Goal: Task Accomplishment & Management: Complete application form

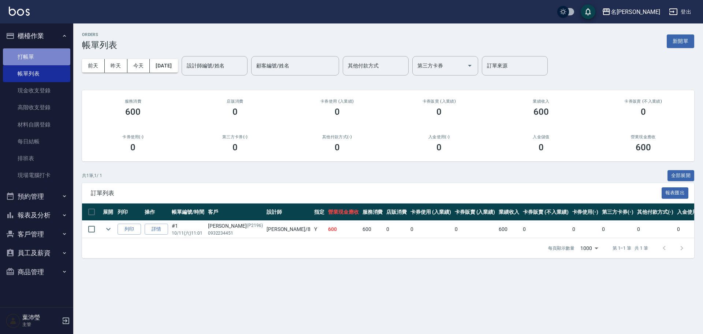
click at [22, 50] on link "打帳單" at bounding box center [36, 56] width 67 height 17
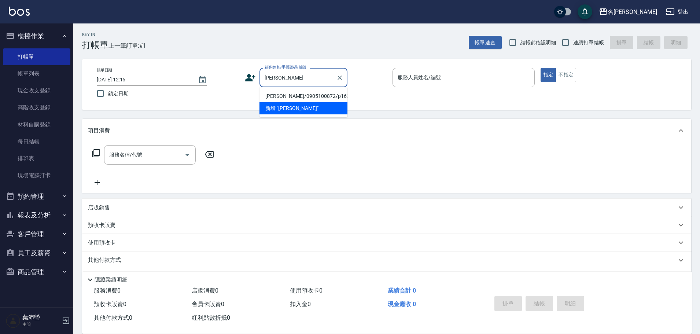
click at [283, 94] on li "[PERSON_NAME]/0905100872/p1634" at bounding box center [303, 96] width 88 height 12
type input "[PERSON_NAME]/0905100872/p1634"
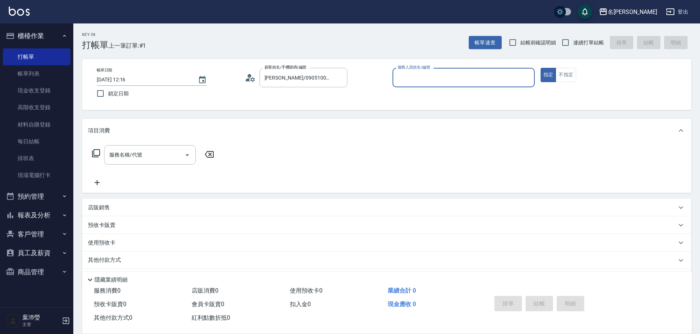
type input "Bella-5"
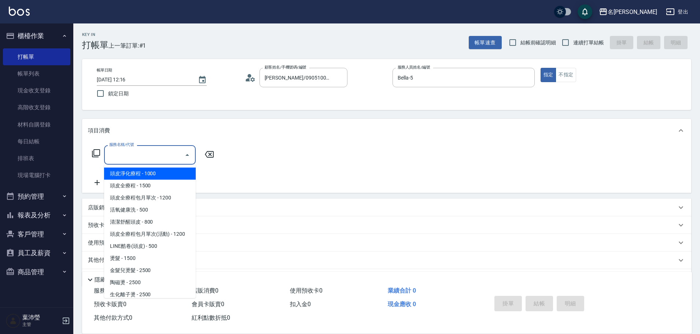
click at [144, 154] on input "服務名稱/代號" at bounding box center [144, 154] width 74 height 13
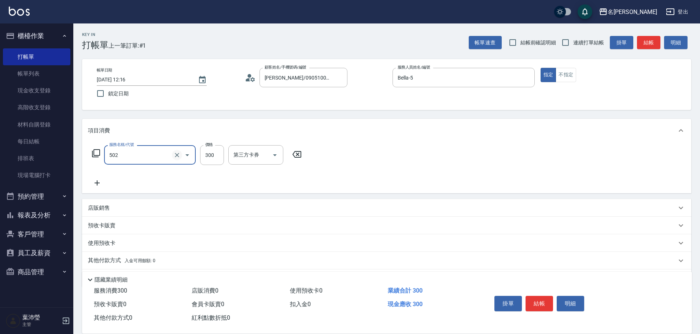
type input "洗髮(502)"
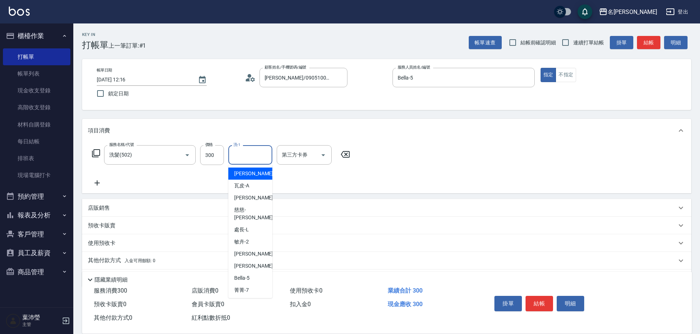
click at [258, 157] on input "洗-1" at bounding box center [250, 154] width 37 height 13
type input "語爭-20"
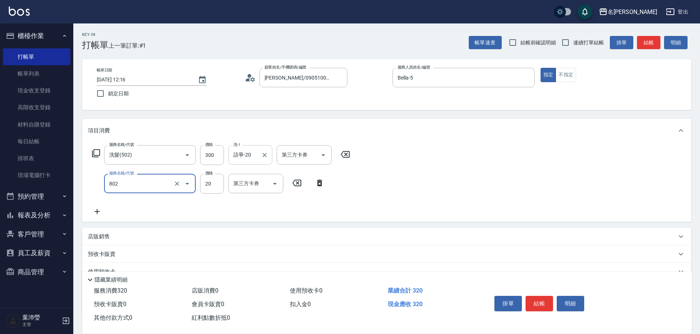
type input "潤絲(802)"
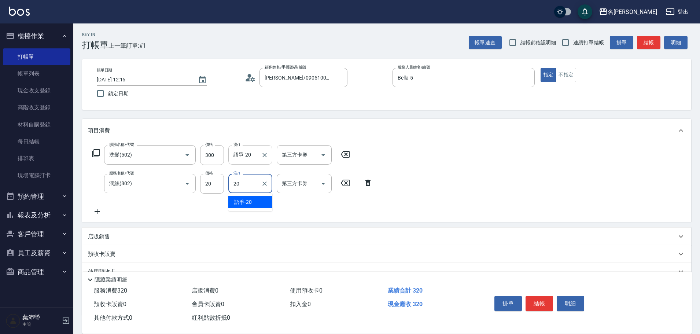
type input "語爭-20"
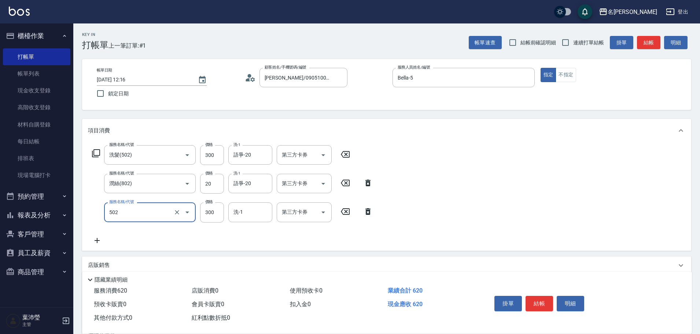
type input "洗髮(502)"
type input "250"
click at [98, 239] on icon at bounding box center [97, 240] width 18 height 9
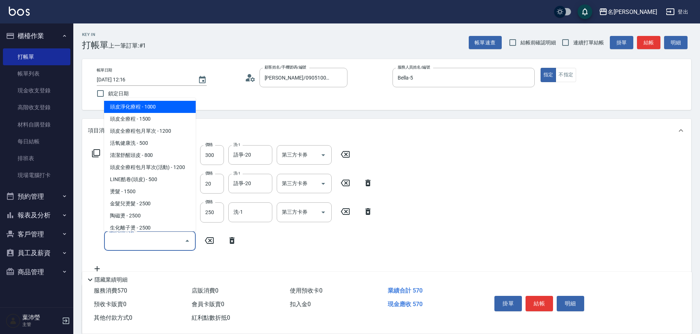
click at [130, 241] on input "服務名稱/代號" at bounding box center [144, 240] width 74 height 13
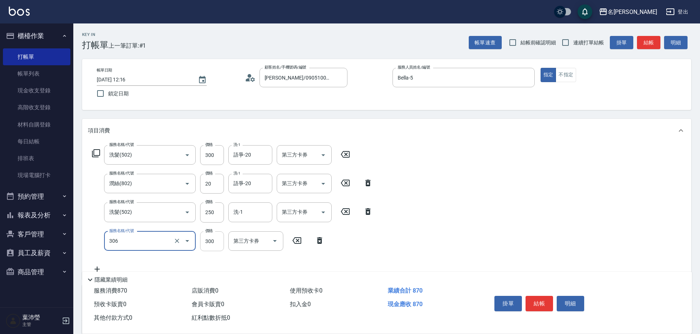
type input "高中學生(306)"
type input "100"
click at [650, 45] on button "結帳" at bounding box center [648, 43] width 23 height 14
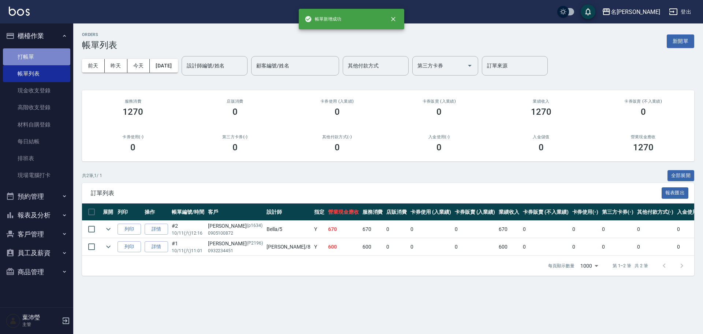
click at [55, 59] on link "打帳單" at bounding box center [36, 56] width 67 height 17
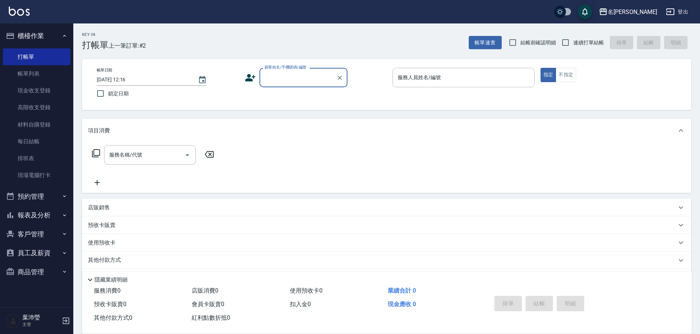
click at [316, 80] on input "顧客姓名/手機號碼/編號" at bounding box center [298, 77] width 70 height 13
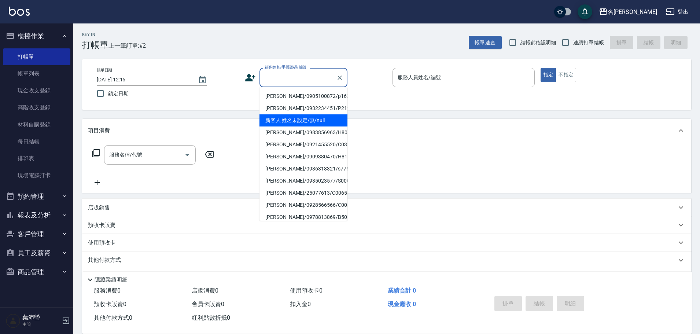
click at [307, 123] on li "新客人 姓名未設定/無/null" at bounding box center [303, 120] width 88 height 12
type input "新客人 姓名未設定/無/null"
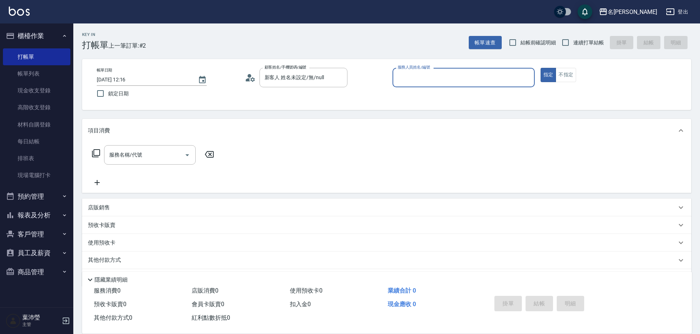
click at [452, 81] on input "服務人員姓名/編號" at bounding box center [464, 77] width 136 height 13
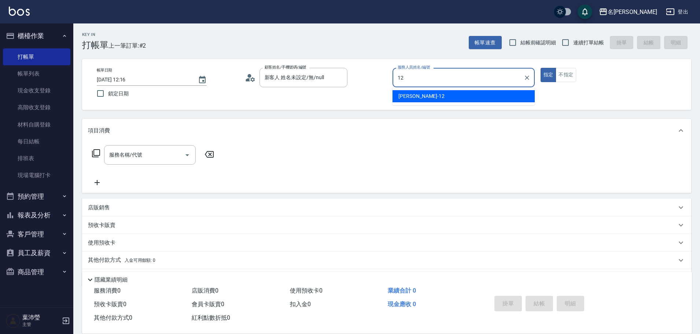
click at [450, 99] on div "[PERSON_NAME] -12" at bounding box center [463, 96] width 142 height 12
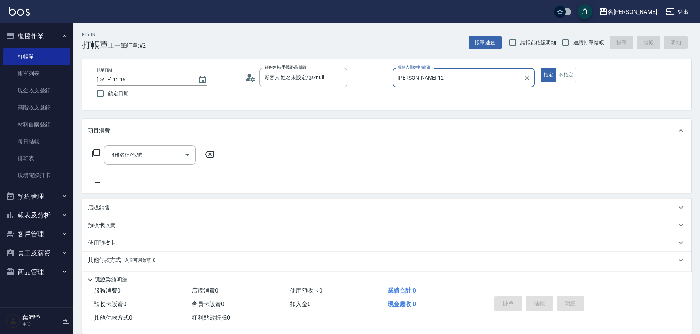
type input "[PERSON_NAME]-12"
click at [93, 154] on icon at bounding box center [96, 153] width 8 height 8
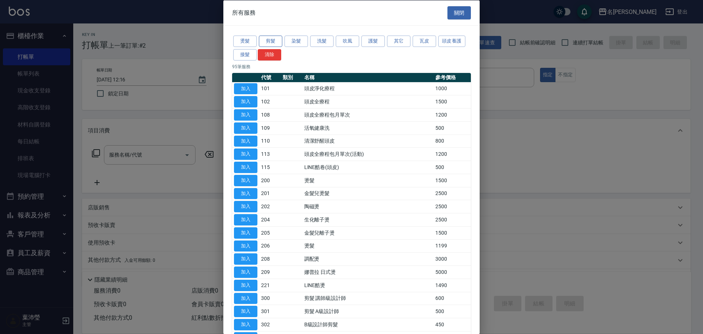
click at [270, 41] on button "剪髮" at bounding box center [270, 41] width 23 height 11
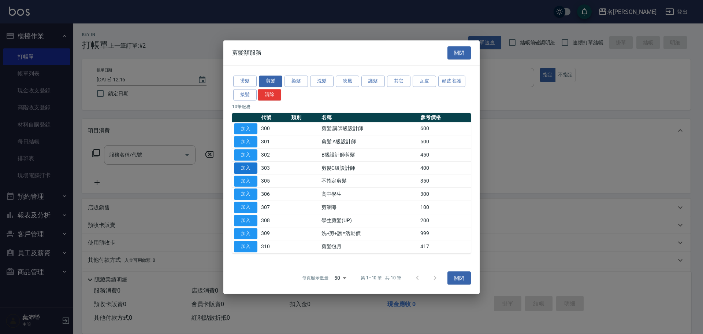
click at [246, 168] on button "加入" at bounding box center [245, 167] width 23 height 11
type input "剪髮C級設計師(303)"
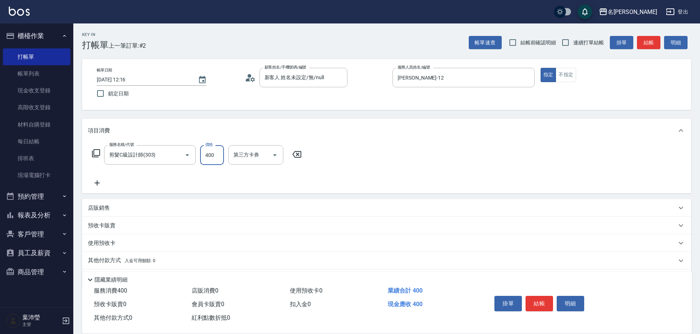
click at [212, 157] on input "400" at bounding box center [212, 155] width 24 height 20
type input "200"
click at [533, 296] on button "結帳" at bounding box center [538, 303] width 27 height 15
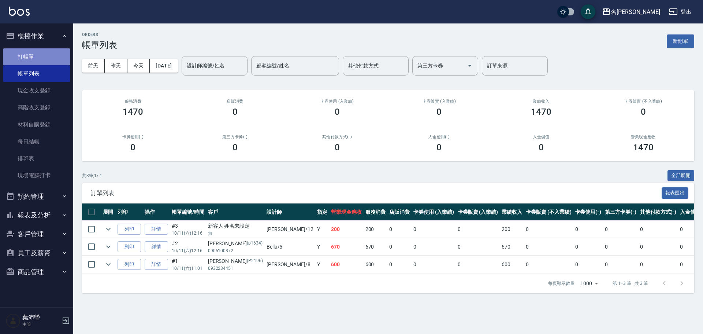
click at [40, 51] on link "打帳單" at bounding box center [36, 56] width 67 height 17
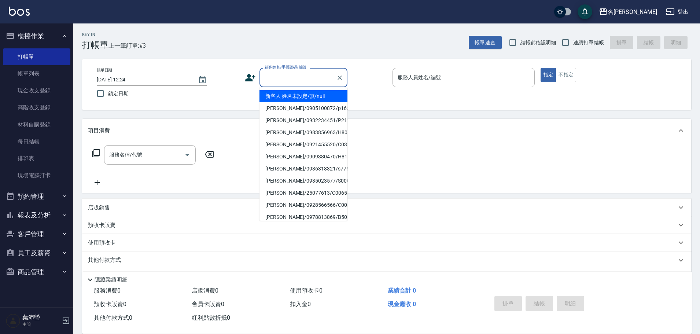
click at [282, 78] on input "顧客姓名/手機號碼/編號" at bounding box center [298, 77] width 70 height 13
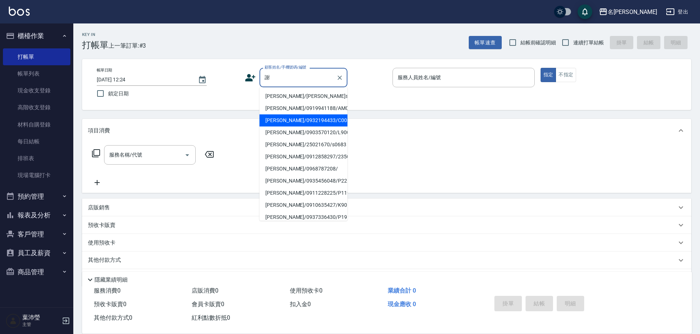
click at [290, 120] on li "[PERSON_NAME]/0932194433/C0083" at bounding box center [303, 120] width 88 height 12
type input "[PERSON_NAME]/0932194433/C0083"
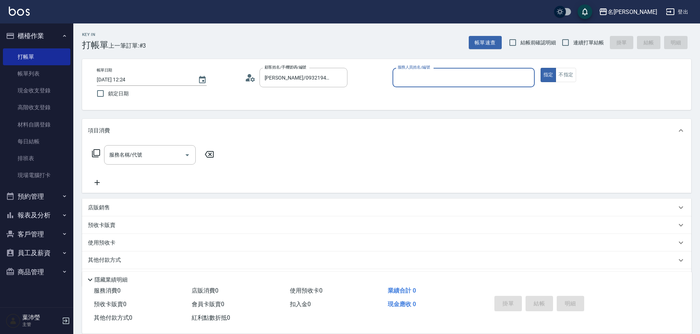
type input "敏卉-2"
click at [96, 151] on icon at bounding box center [96, 153] width 9 height 9
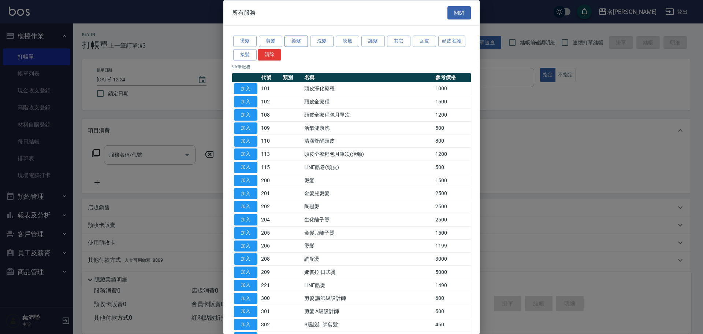
click at [299, 42] on button "染髮" at bounding box center [296, 41] width 23 height 11
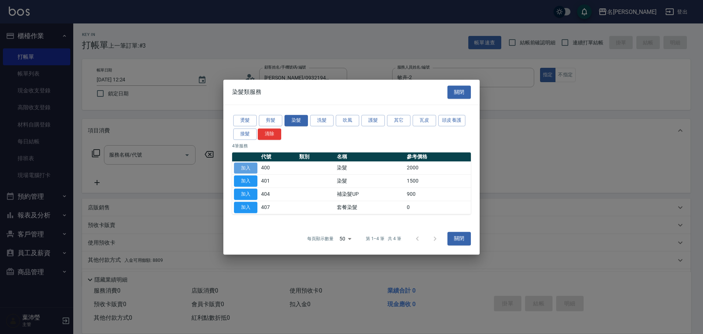
click at [244, 165] on button "加入" at bounding box center [245, 167] width 23 height 11
type input "染髮(400)"
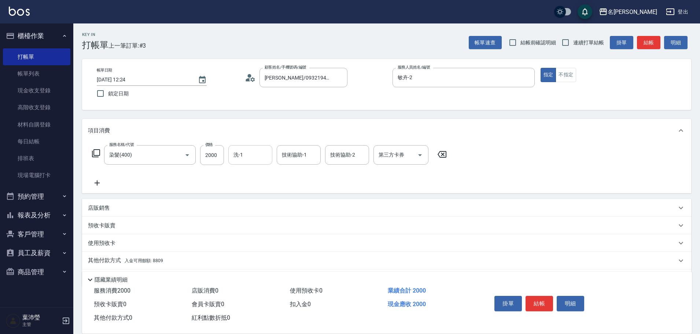
click at [247, 158] on input "洗-1" at bounding box center [250, 154] width 37 height 13
click at [240, 177] on span "語爭 -20" at bounding box center [243, 174] width 18 height 8
type input "語爭-20"
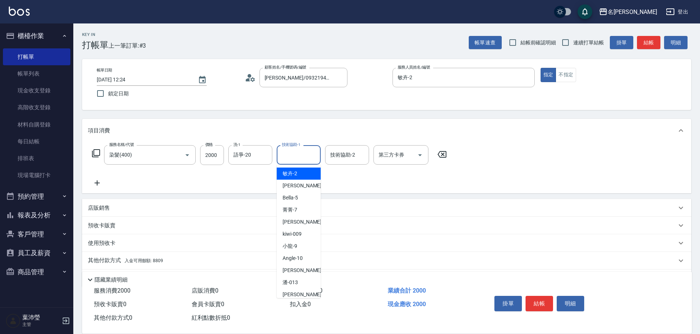
click at [304, 155] on input "技術協助-1" at bounding box center [298, 154] width 37 height 13
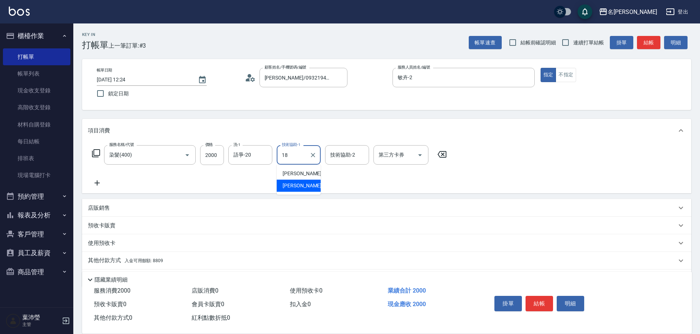
click at [307, 187] on div "[PERSON_NAME] -18" at bounding box center [299, 186] width 44 height 12
type input "[PERSON_NAME]-18"
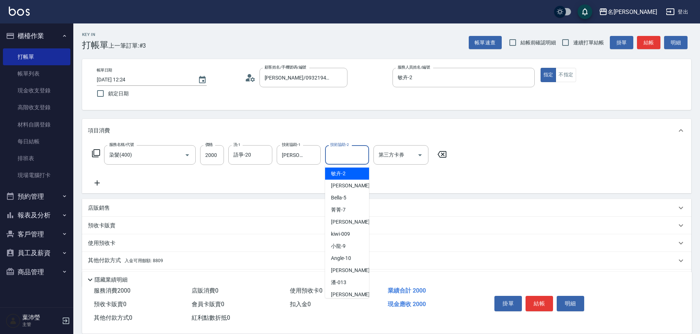
click at [339, 159] on input "技術協助-2" at bounding box center [346, 154] width 37 height 13
click at [340, 173] on span "敏卉 -2" at bounding box center [338, 174] width 15 height 8
type input "敏卉-2"
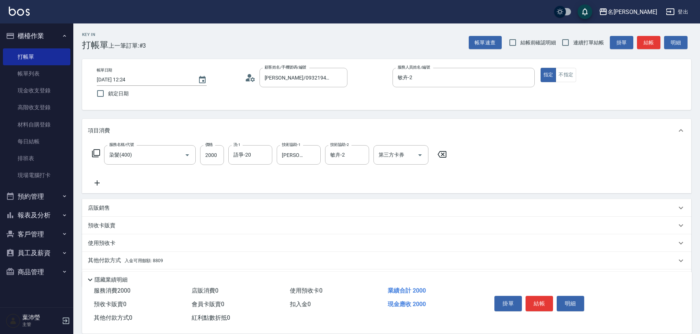
click at [94, 151] on icon at bounding box center [96, 153] width 8 height 8
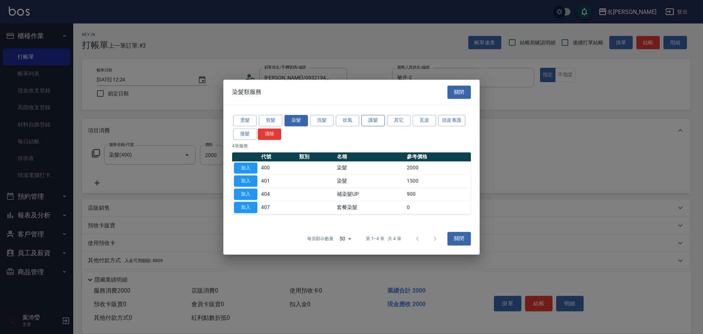
click at [370, 121] on button "護髮" at bounding box center [373, 120] width 23 height 11
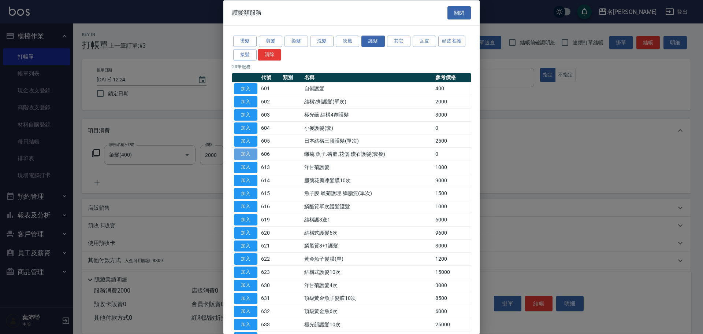
click at [252, 155] on button "加入" at bounding box center [245, 153] width 23 height 11
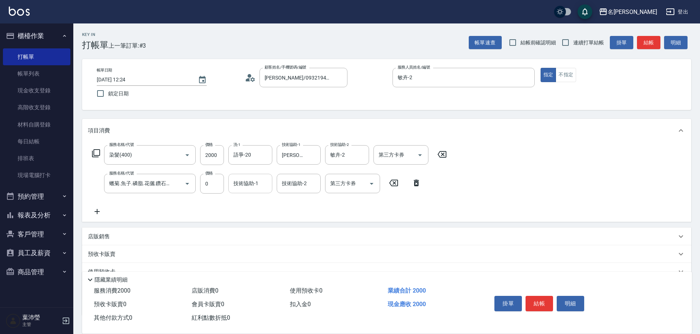
click at [242, 182] on input "技術協助-1" at bounding box center [250, 183] width 37 height 13
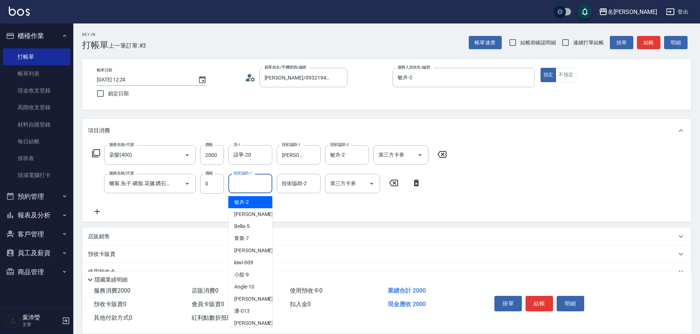
click at [250, 198] on div "敏卉 -2" at bounding box center [250, 202] width 44 height 12
type input "敏卉-2"
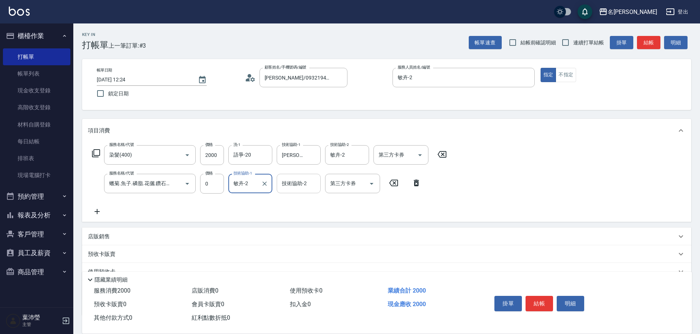
click at [298, 182] on input "技術協助-2" at bounding box center [298, 183] width 37 height 13
click at [302, 200] on div "語爭 -20" at bounding box center [299, 202] width 44 height 12
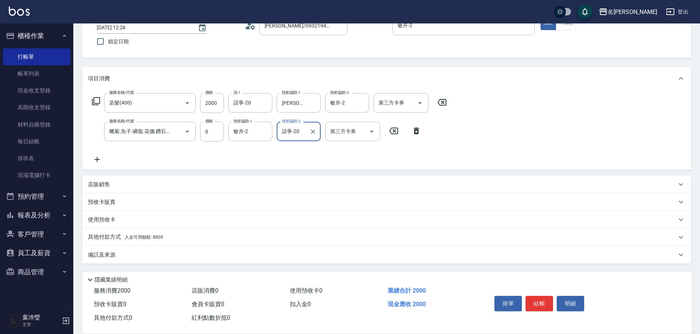
type input "語爭-20"
click at [106, 235] on p "其他付款方式 入金可用餘額: 8809" at bounding box center [125, 237] width 75 height 8
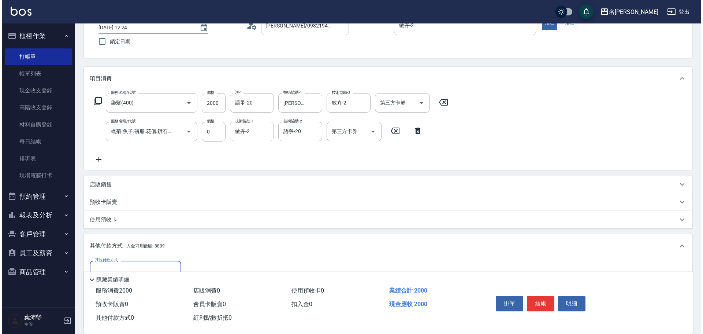
scroll to position [138, 0]
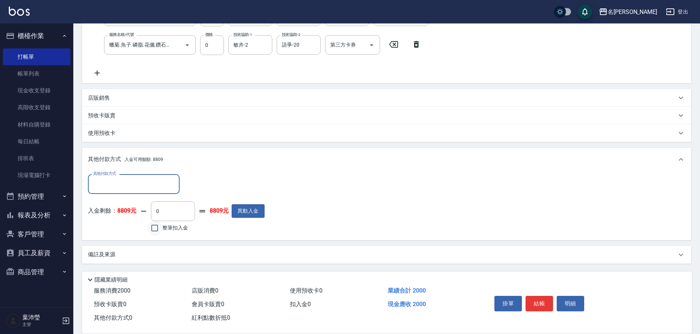
click at [155, 228] on input "整筆扣入金" at bounding box center [154, 227] width 15 height 15
checkbox input "true"
type input "2000"
click at [569, 301] on button "明細" at bounding box center [570, 303] width 27 height 15
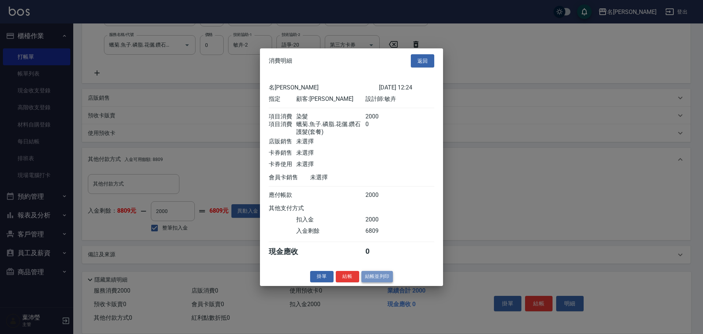
click at [380, 281] on button "結帳並列印" at bounding box center [378, 276] width 32 height 11
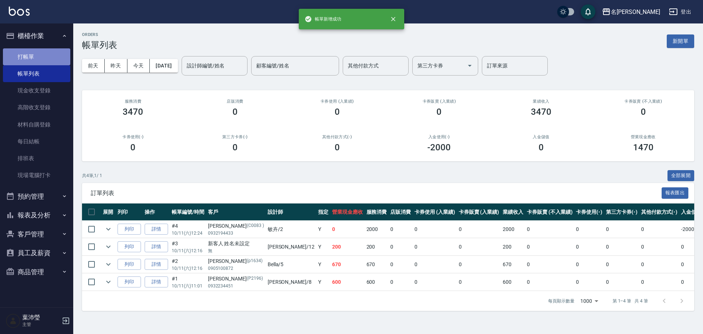
click at [47, 54] on link "打帳單" at bounding box center [36, 56] width 67 height 17
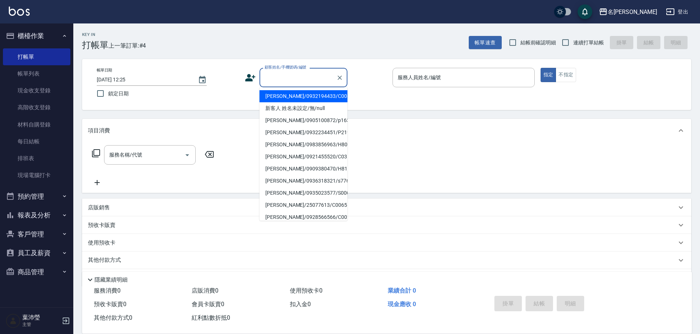
click at [269, 74] on input "顧客姓名/手機號碼/編號" at bounding box center [298, 77] width 70 height 13
click at [289, 192] on li "[PERSON_NAME]/0928083885/C0061" at bounding box center [303, 193] width 88 height 12
type input "[PERSON_NAME]/0928083885/C0061"
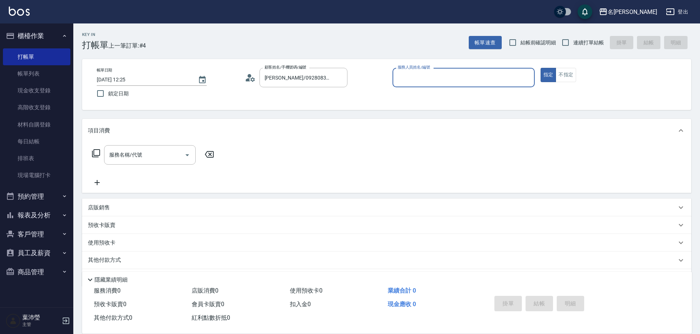
type input "敏卉-2"
click at [96, 152] on icon at bounding box center [96, 153] width 9 height 9
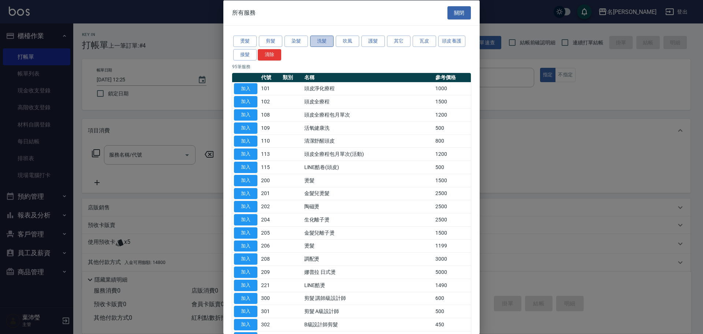
click at [321, 40] on button "洗髮" at bounding box center [321, 41] width 23 height 11
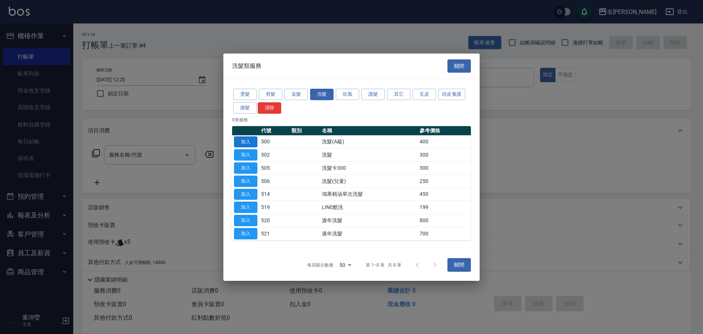
click at [247, 140] on button "加入" at bounding box center [245, 141] width 23 height 11
type input "洗髮(A級)(500)"
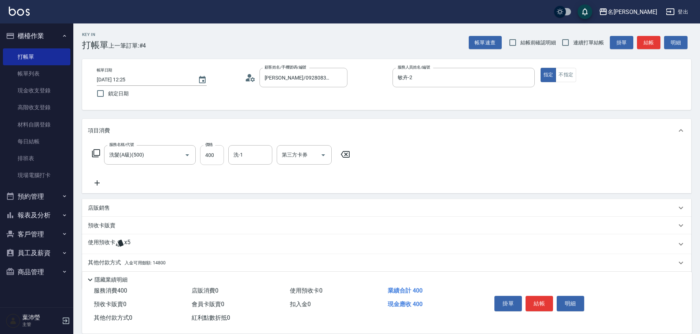
click at [215, 158] on input "400" at bounding box center [212, 155] width 24 height 20
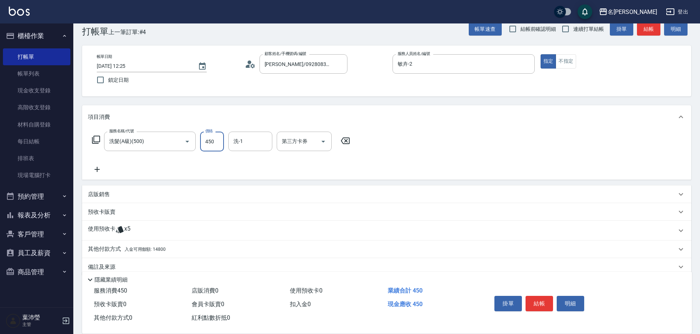
scroll to position [26, 0]
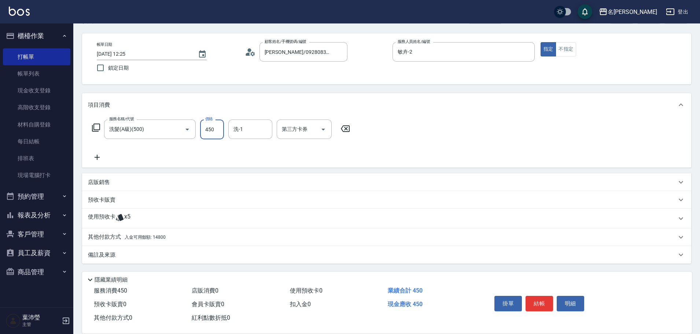
type input "450"
click at [115, 235] on p "其他付款方式 入金可用餘額: 14800" at bounding box center [127, 237] width 78 height 8
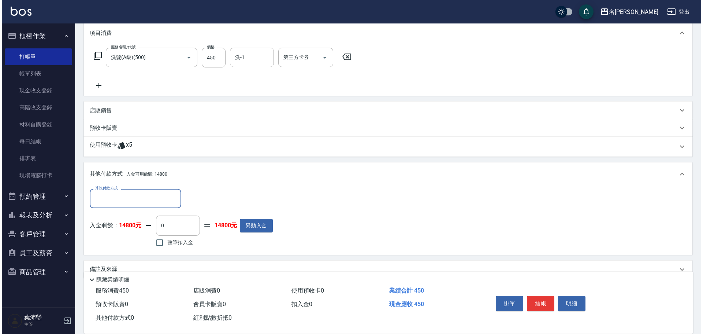
scroll to position [112, 0]
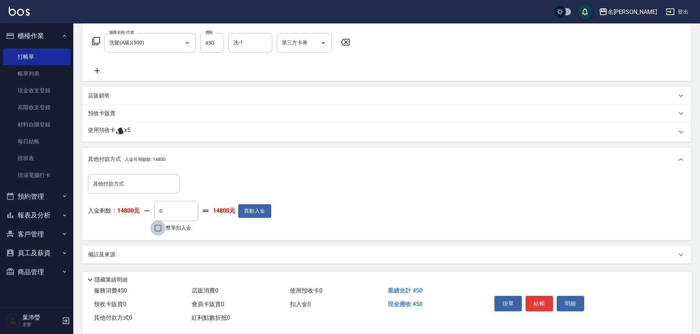
click at [159, 228] on input "整筆扣入金" at bounding box center [157, 227] width 15 height 15
checkbox input "true"
type input "450"
click at [563, 299] on button "明細" at bounding box center [570, 303] width 27 height 15
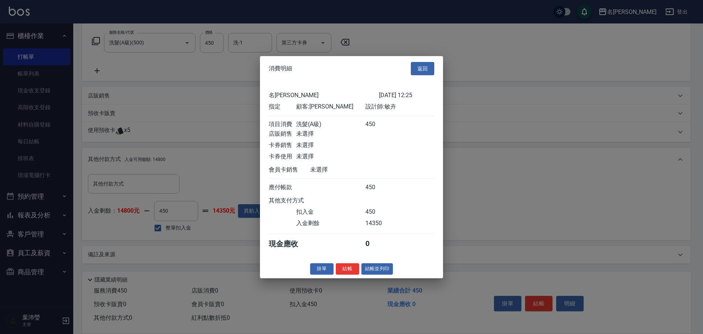
click at [375, 274] on button "結帳並列印" at bounding box center [378, 268] width 32 height 11
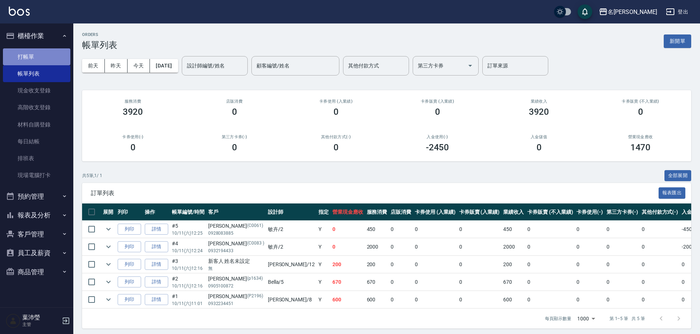
click at [52, 56] on link "打帳單" at bounding box center [36, 56] width 67 height 17
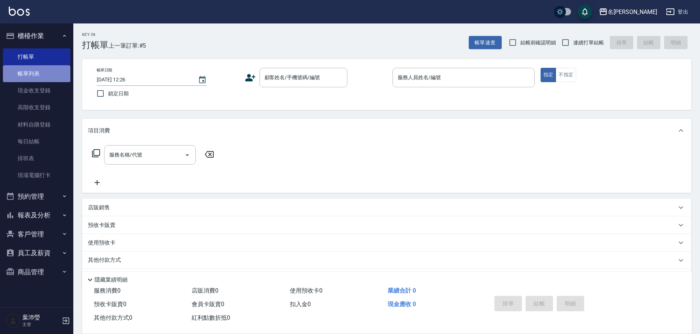
click at [51, 73] on link "帳單列表" at bounding box center [36, 73] width 67 height 17
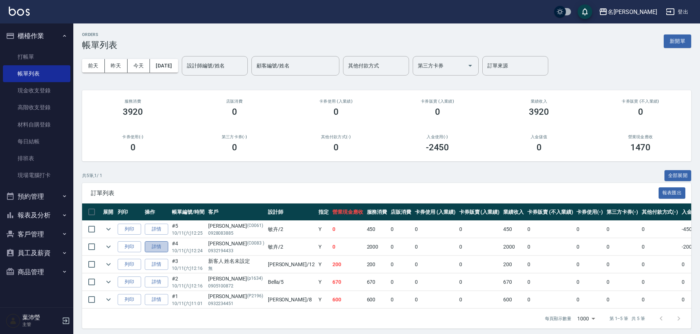
click at [158, 245] on link "詳情" at bounding box center [156, 246] width 23 height 11
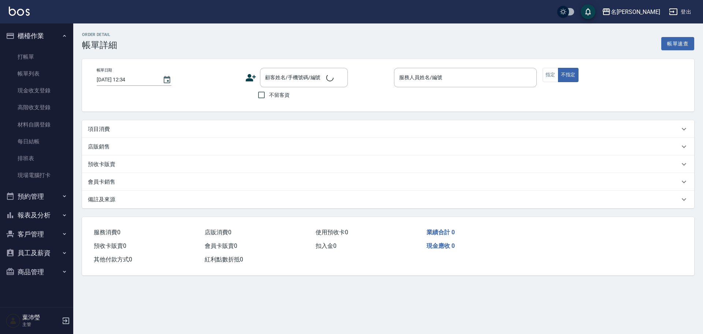
type input "[DATE] 12:24"
type input "敏卉-2"
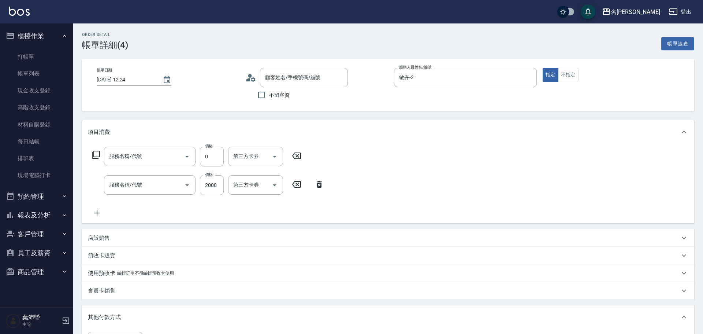
type input "[PERSON_NAME]/0932194433/C0083"
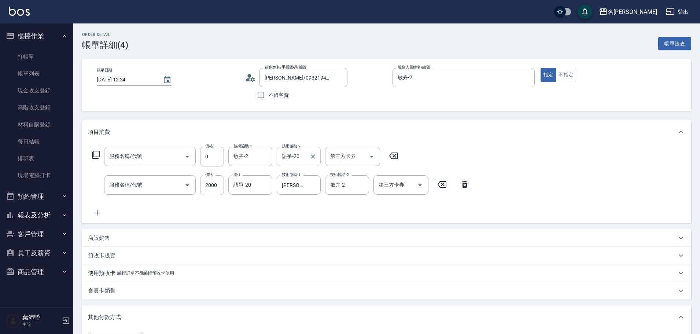
type input "蠟菊.魚子.磷脂.花儷.鑽石護髮(套餐)(606)"
type input "染髮(400)"
click at [314, 156] on icon "Clear" at bounding box center [312, 156] width 7 height 7
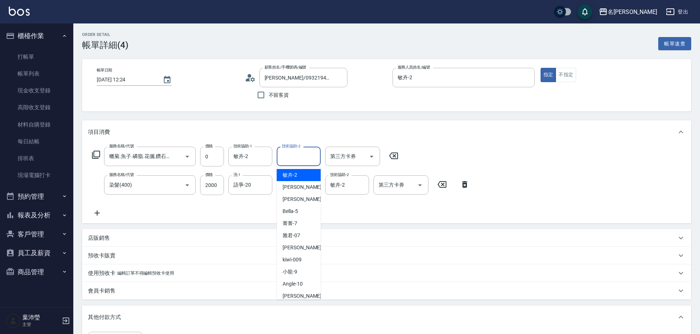
click at [302, 157] on input "技術協助-2" at bounding box center [298, 156] width 37 height 13
click at [293, 177] on span "敏卉 -2" at bounding box center [289, 175] width 15 height 8
type input "敏卉-2"
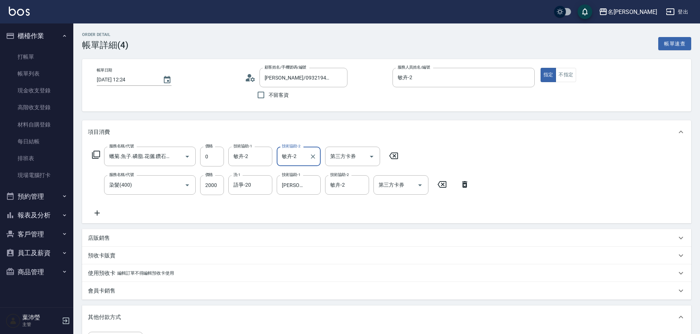
scroll to position [155, 0]
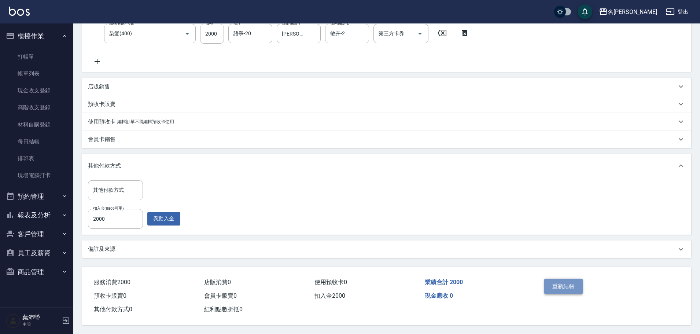
click at [561, 283] on button "重新結帳" at bounding box center [563, 285] width 39 height 15
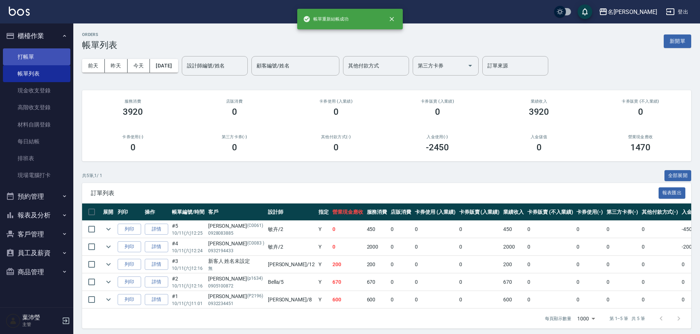
click at [59, 57] on link "打帳單" at bounding box center [36, 56] width 67 height 17
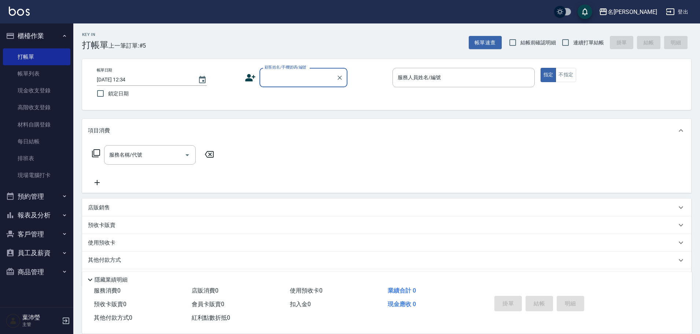
click at [288, 80] on input "顧客姓名/手機號碼/編號" at bounding box center [298, 77] width 70 height 13
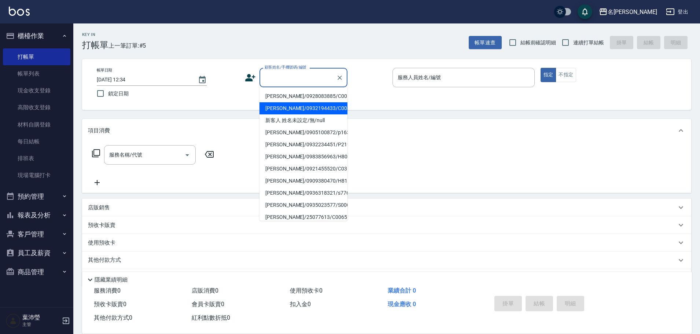
click at [282, 108] on li "[PERSON_NAME]/0932194433/C0083" at bounding box center [303, 108] width 88 height 12
type input "[PERSON_NAME]/0932194433/C0083"
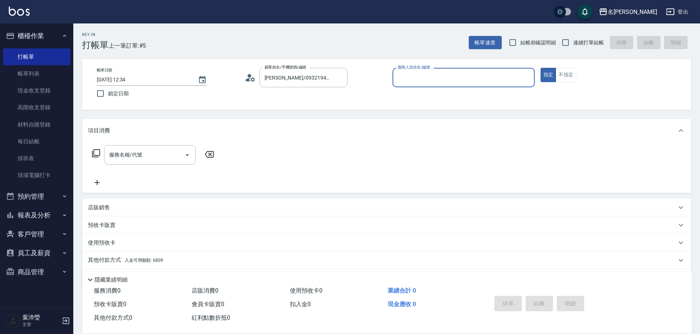
type input "敏卉-2"
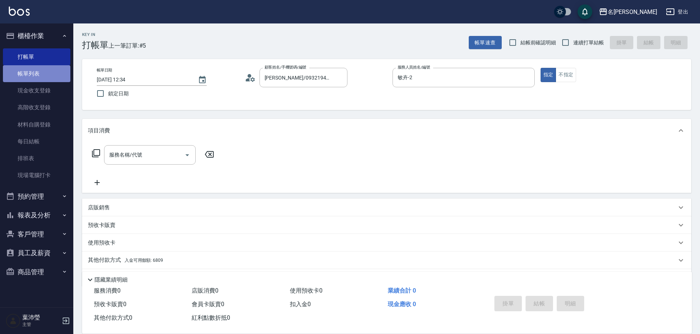
click at [49, 75] on link "帳單列表" at bounding box center [36, 73] width 67 height 17
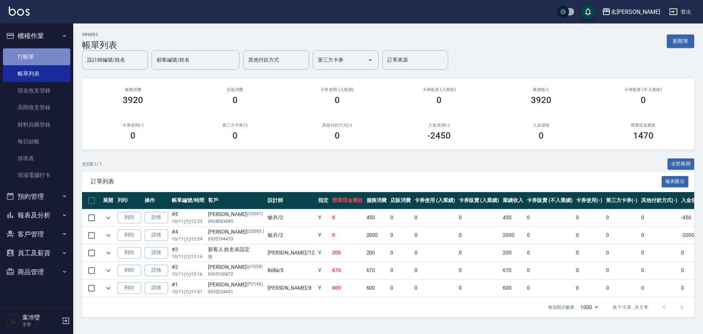
click at [51, 57] on link "打帳單" at bounding box center [36, 56] width 67 height 17
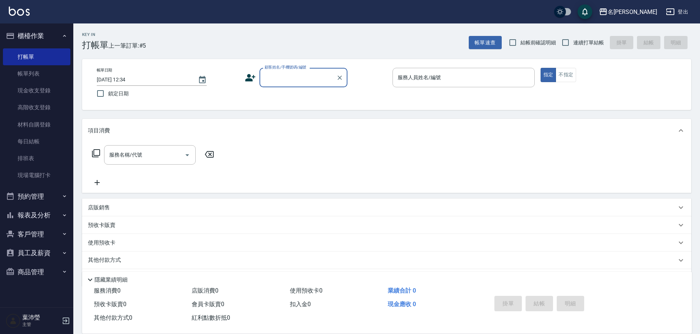
drag, startPoint x: 288, startPoint y: 86, endPoint x: 288, endPoint y: 82, distance: 4.0
click at [288, 85] on div "顧客姓名/手機號碼/編號" at bounding box center [303, 77] width 88 height 19
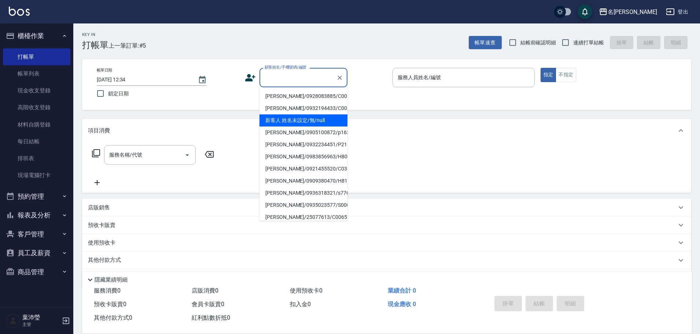
click at [284, 115] on li "新客人 姓名未設定/無/null" at bounding box center [303, 120] width 88 height 12
type input "新客人 姓名未設定/無/null"
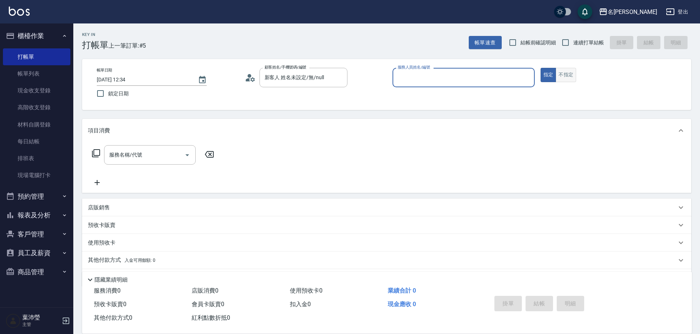
click at [560, 78] on button "不指定" at bounding box center [565, 75] width 21 height 14
click at [507, 87] on div "服務人員姓名/編號" at bounding box center [463, 77] width 142 height 19
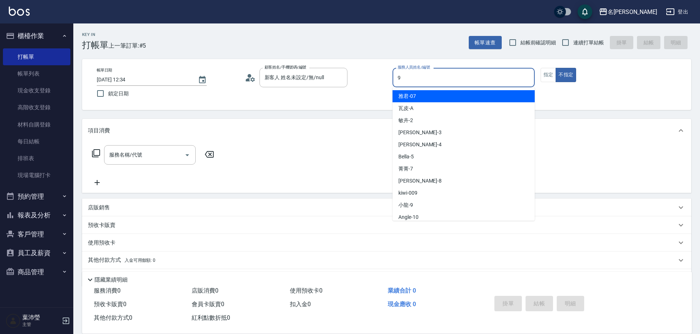
type input "小龍-9"
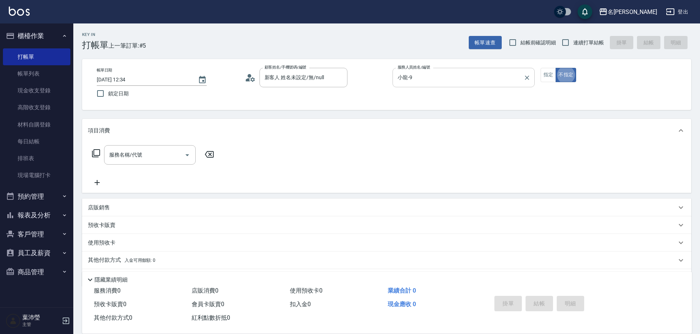
type button "false"
click at [95, 155] on icon at bounding box center [96, 153] width 9 height 9
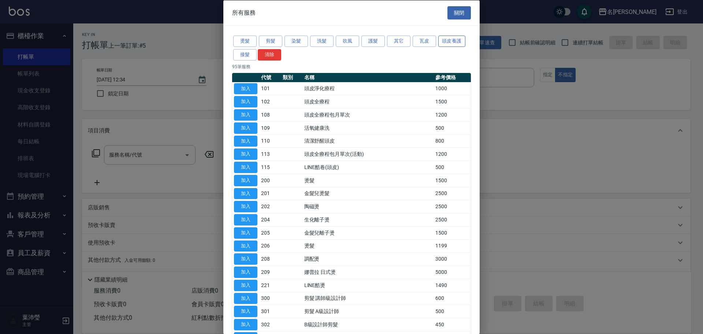
click at [447, 37] on button "頭皮養護" at bounding box center [452, 41] width 27 height 11
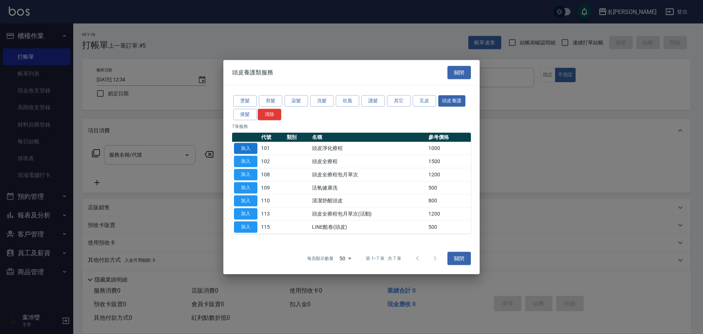
click at [239, 147] on button "加入" at bounding box center [245, 148] width 23 height 11
type input "頭皮淨化療程(101)"
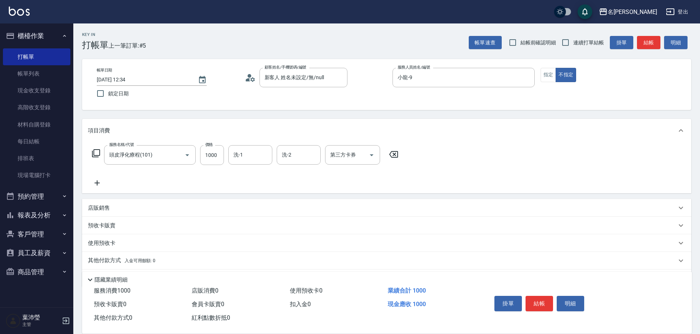
click at [94, 155] on icon at bounding box center [96, 153] width 8 height 8
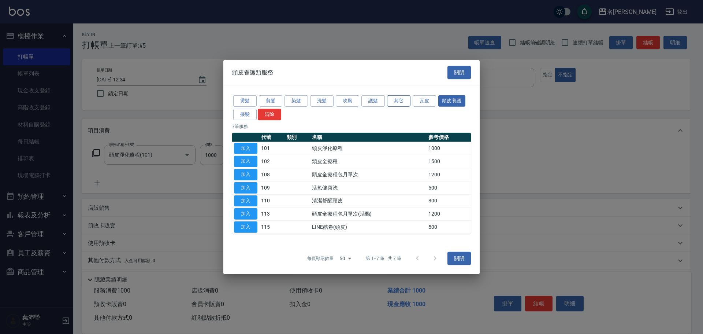
click at [392, 100] on button "其它" at bounding box center [398, 100] width 23 height 11
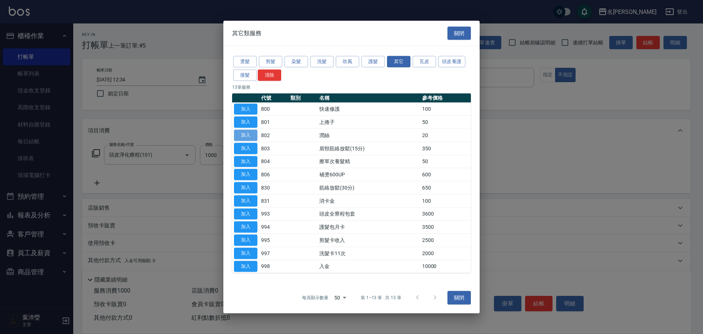
click at [253, 133] on button "加入" at bounding box center [245, 135] width 23 height 11
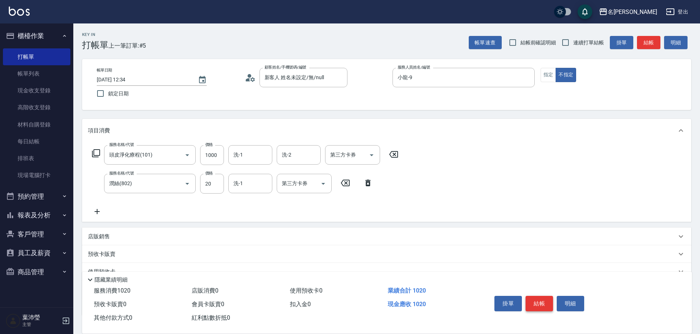
click at [545, 296] on button "結帳" at bounding box center [538, 303] width 27 height 15
